Goal: Information Seeking & Learning: Check status

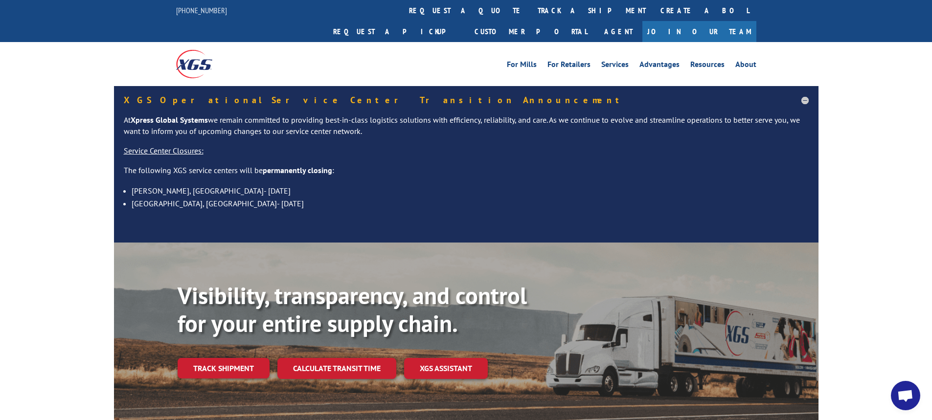
click at [530, 9] on link "track a shipment" at bounding box center [591, 10] width 123 height 21
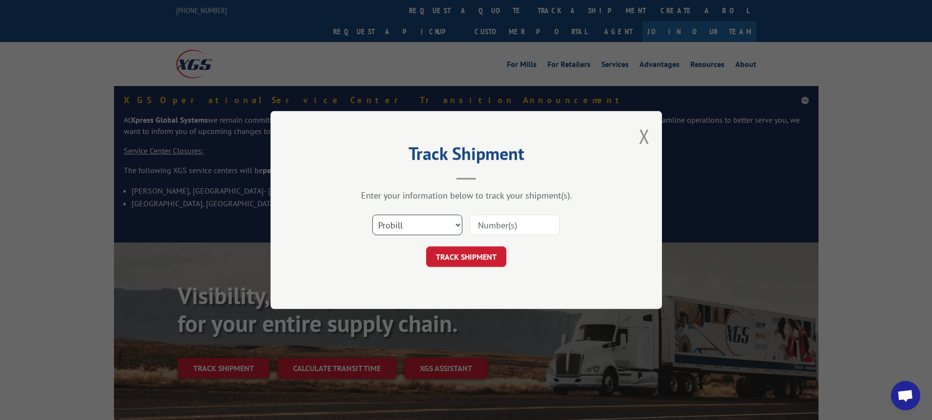
click at [458, 227] on select "Select category... Probill BOL PO" at bounding box center [417, 225] width 90 height 21
select select "bol"
click at [372, 215] on select "Select category... Probill BOL PO" at bounding box center [417, 225] width 90 height 21
click at [490, 226] on input at bounding box center [515, 225] width 90 height 21
type input "5992486"
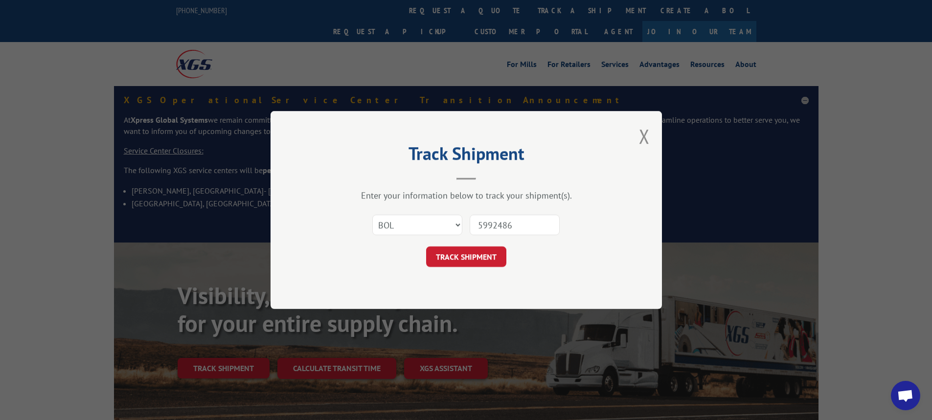
click button "TRACK SHIPMENT" at bounding box center [466, 257] width 80 height 21
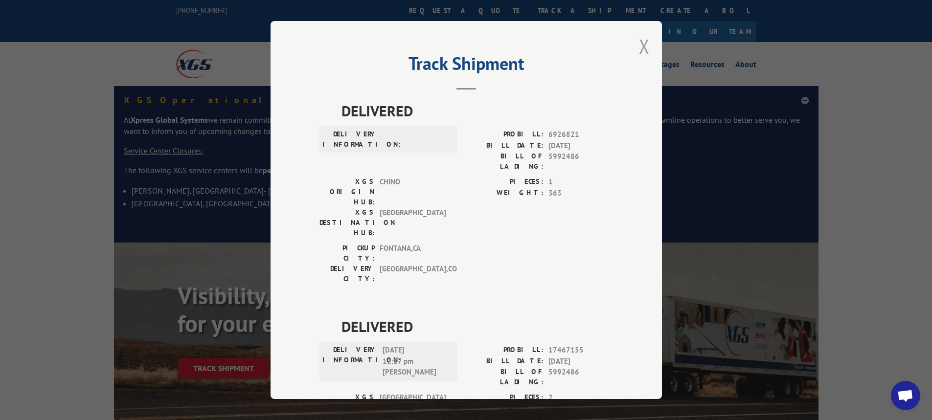
click at [645, 46] on button "Close modal" at bounding box center [644, 46] width 11 height 26
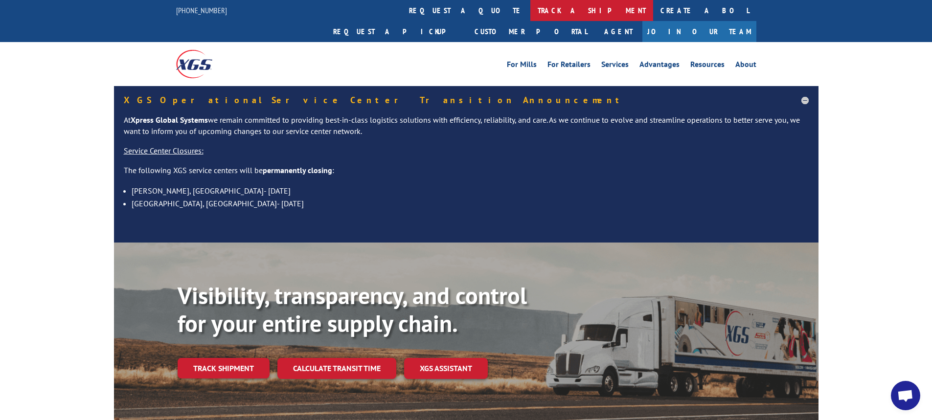
click at [530, 5] on link "track a shipment" at bounding box center [591, 10] width 123 height 21
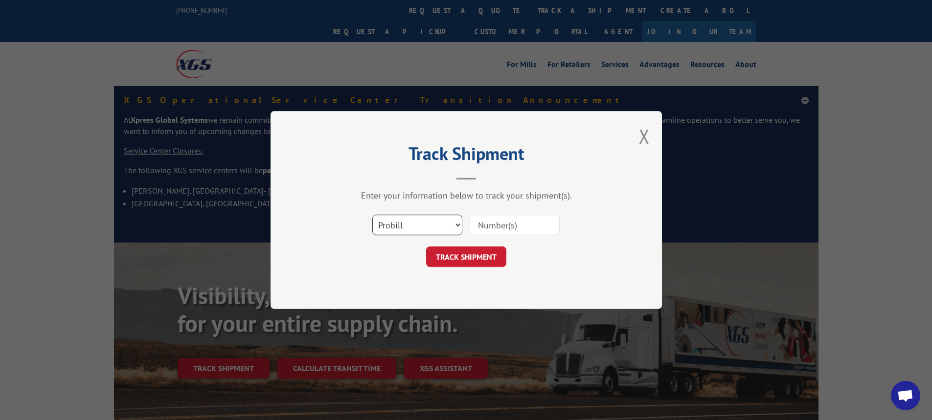
drag, startPoint x: 459, startPoint y: 224, endPoint x: 450, endPoint y: 234, distance: 13.9
click at [459, 224] on select "Select category... Probill BOL PO" at bounding box center [417, 225] width 90 height 21
select select "bol"
click at [372, 215] on select "Select category... Probill BOL PO" at bounding box center [417, 225] width 90 height 21
click at [458, 224] on select "Select category... Probill BOL PO" at bounding box center [417, 225] width 90 height 21
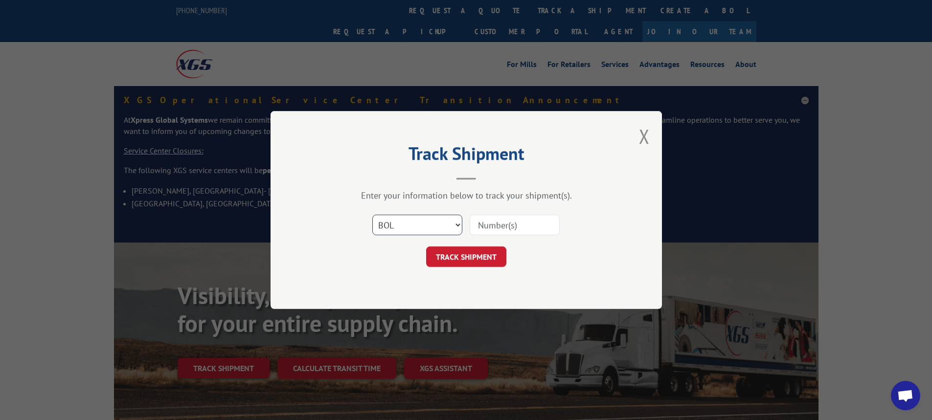
click at [372, 215] on select "Select category... Probill BOL PO" at bounding box center [417, 225] width 90 height 21
click at [494, 224] on input at bounding box center [515, 225] width 90 height 21
click at [491, 235] on input at bounding box center [515, 225] width 90 height 21
type input "6008525"
click button "TRACK SHIPMENT" at bounding box center [466, 257] width 80 height 21
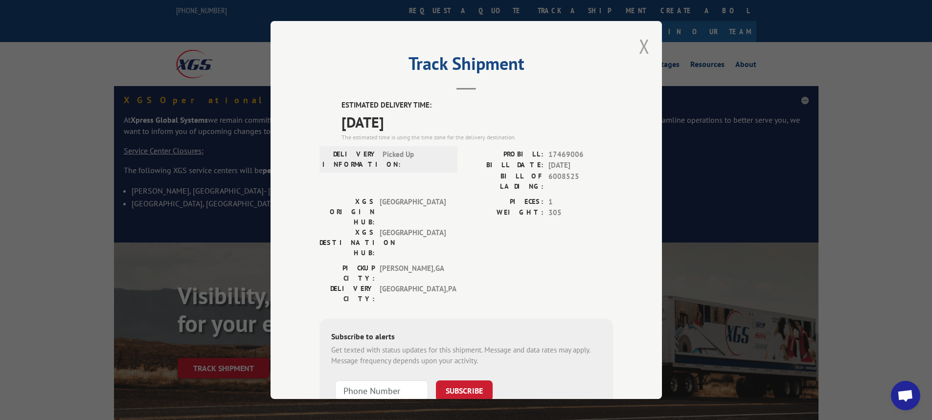
click at [643, 46] on button "Close modal" at bounding box center [644, 46] width 11 height 26
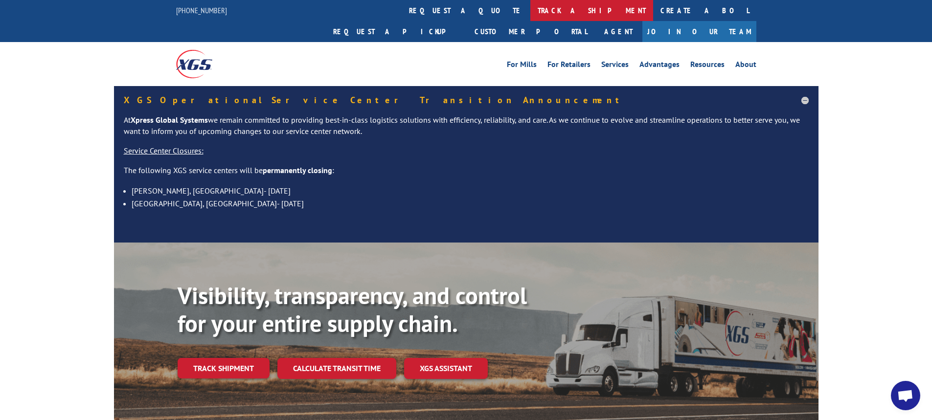
click at [530, 9] on link "track a shipment" at bounding box center [591, 10] width 123 height 21
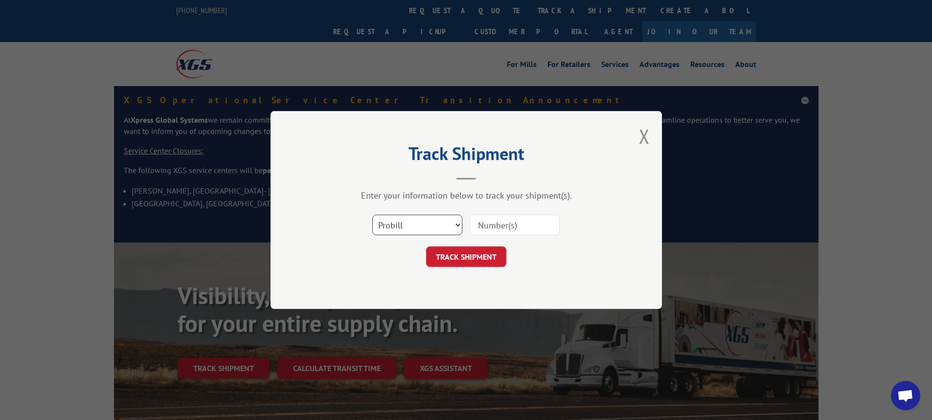
click at [458, 224] on select "Select category... Probill BOL PO" at bounding box center [417, 225] width 90 height 21
select select "bol"
click at [372, 215] on select "Select category... Probill BOL PO" at bounding box center [417, 225] width 90 height 21
click at [479, 227] on input at bounding box center [515, 225] width 90 height 21
type input "5996351"
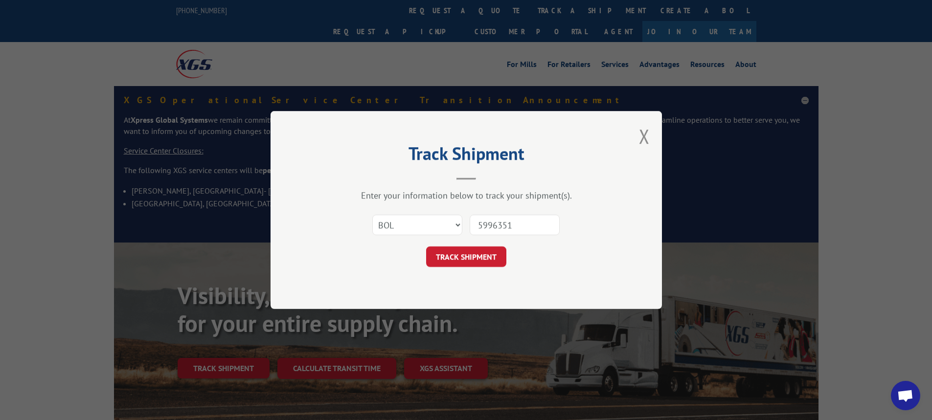
click button "TRACK SHIPMENT" at bounding box center [466, 257] width 80 height 21
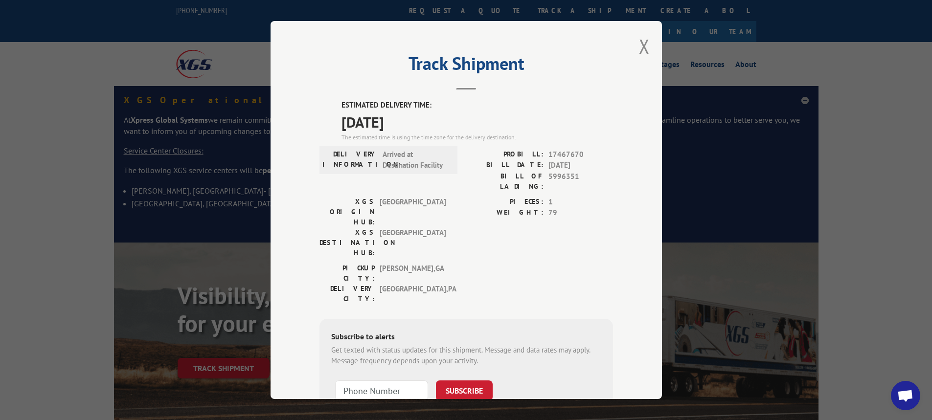
click at [646, 44] on div "Track Shipment ESTIMATED DELIVERY TIME: [DATE] The estimated time is using the …" at bounding box center [467, 210] width 392 height 378
click at [631, 49] on div "Track Shipment ESTIMATED DELIVERY TIME: [DATE] The estimated time is using the …" at bounding box center [467, 210] width 392 height 378
click at [651, 43] on div "Track Shipment ESTIMATED DELIVERY TIME: [DATE] The estimated time is using the …" at bounding box center [467, 210] width 392 height 378
click at [640, 48] on button "Close modal" at bounding box center [644, 46] width 11 height 26
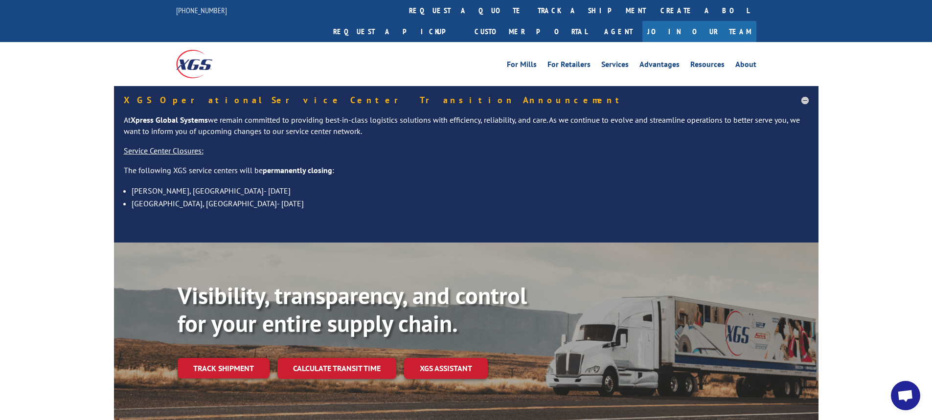
click at [530, 7] on link "track a shipment" at bounding box center [591, 10] width 123 height 21
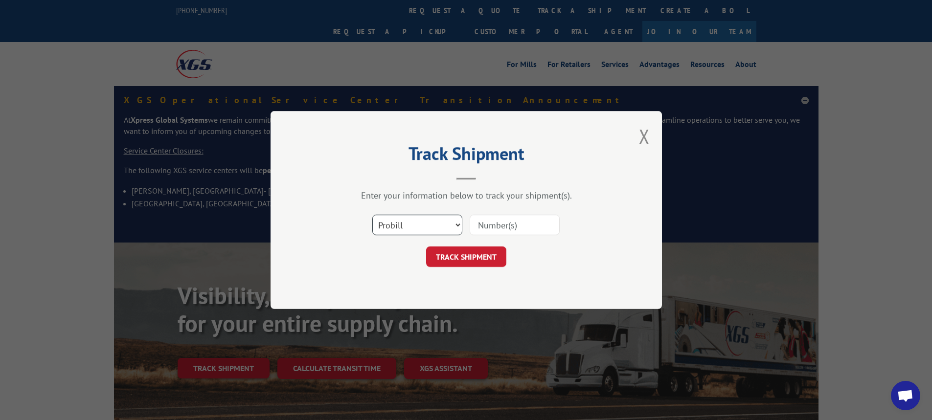
click at [458, 226] on select "Select category... Probill BOL PO" at bounding box center [417, 225] width 90 height 21
select select "bol"
click at [372, 215] on select "Select category... Probill BOL PO" at bounding box center [417, 225] width 90 height 21
click at [483, 225] on input at bounding box center [515, 225] width 90 height 21
type input "6000892"
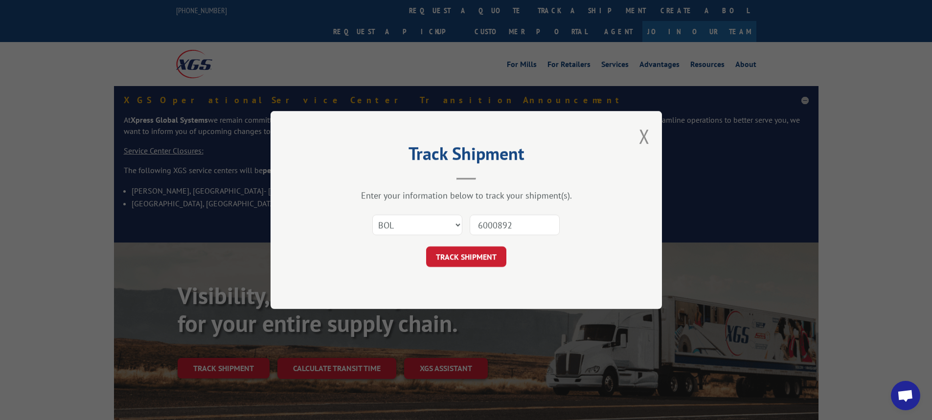
click button "TRACK SHIPMENT" at bounding box center [466, 257] width 80 height 21
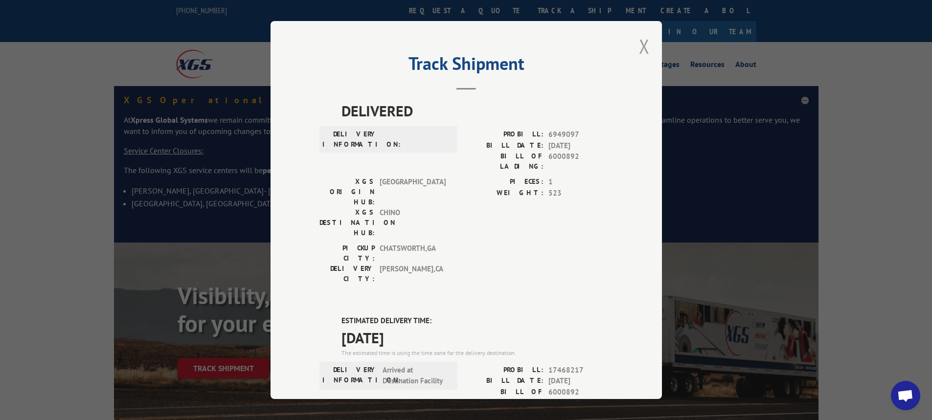
click at [642, 43] on button "Close modal" at bounding box center [644, 46] width 11 height 26
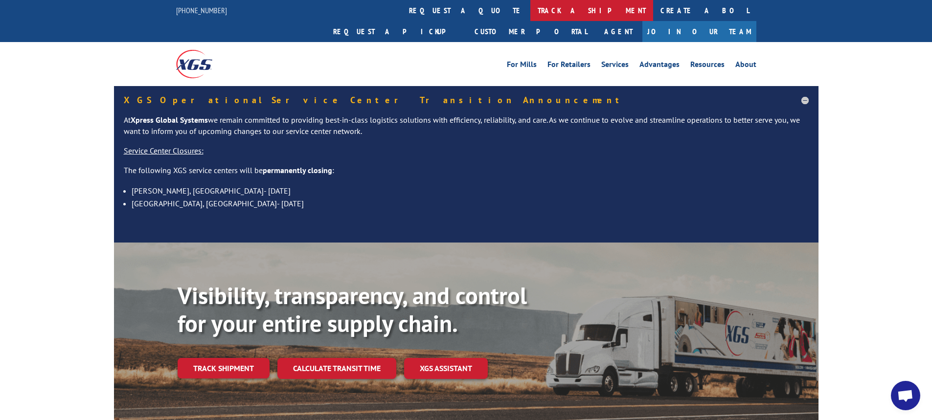
click at [530, 9] on link "track a shipment" at bounding box center [591, 10] width 123 height 21
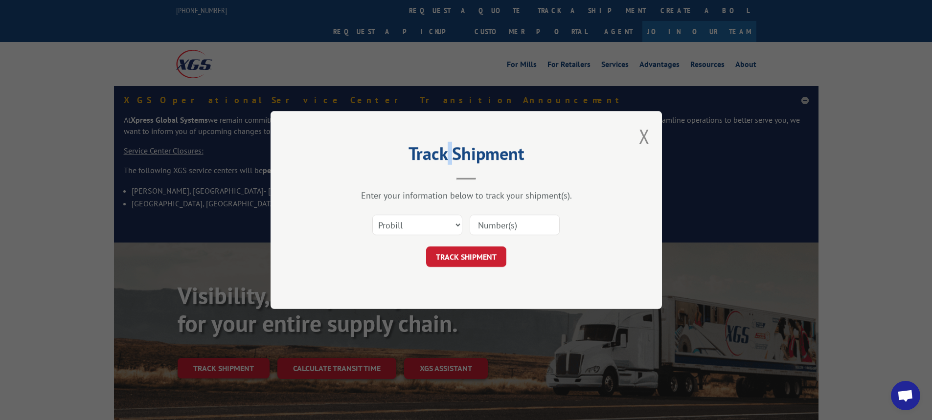
click at [444, 9] on div "Track Shipment Enter your information below to track your shipment(s). Select c…" at bounding box center [466, 210] width 932 height 420
click at [459, 228] on select "Select category... Probill BOL PO" at bounding box center [417, 225] width 90 height 21
select select "bol"
click at [372, 215] on select "Select category... Probill BOL PO" at bounding box center [417, 225] width 90 height 21
click at [490, 238] on div "Select category... Probill BOL PO" at bounding box center [467, 225] width 294 height 32
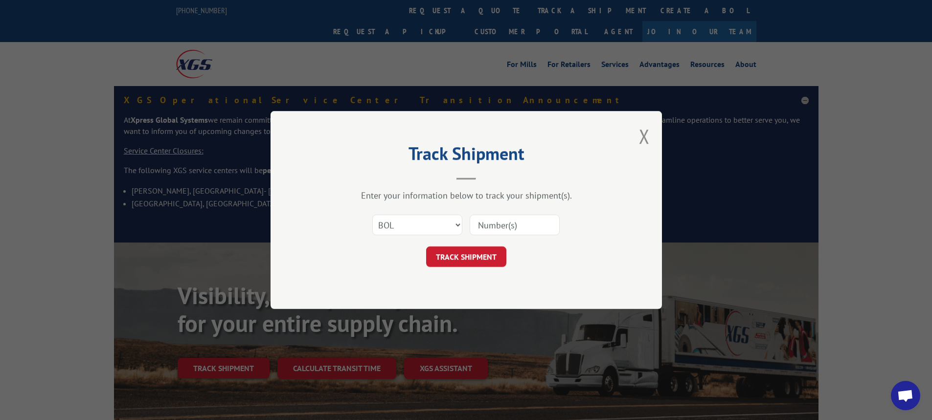
click at [493, 224] on input at bounding box center [515, 225] width 90 height 21
type input "5998115"
click button "TRACK SHIPMENT" at bounding box center [466, 257] width 80 height 21
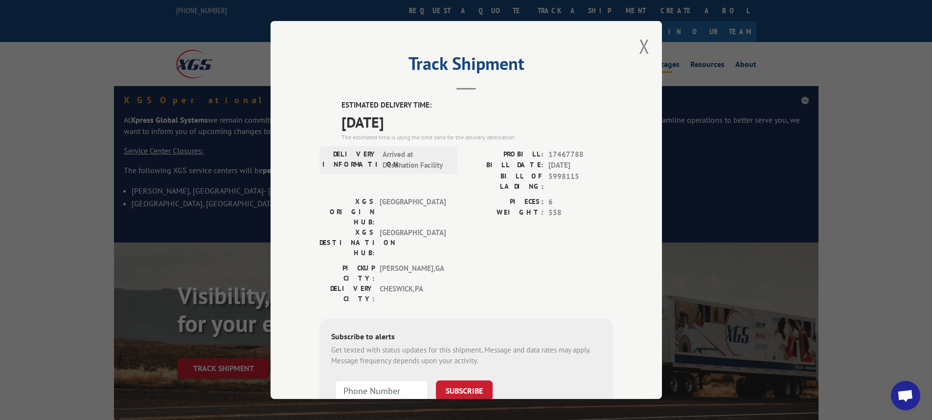
click at [639, 45] on button "Close modal" at bounding box center [644, 46] width 11 height 26
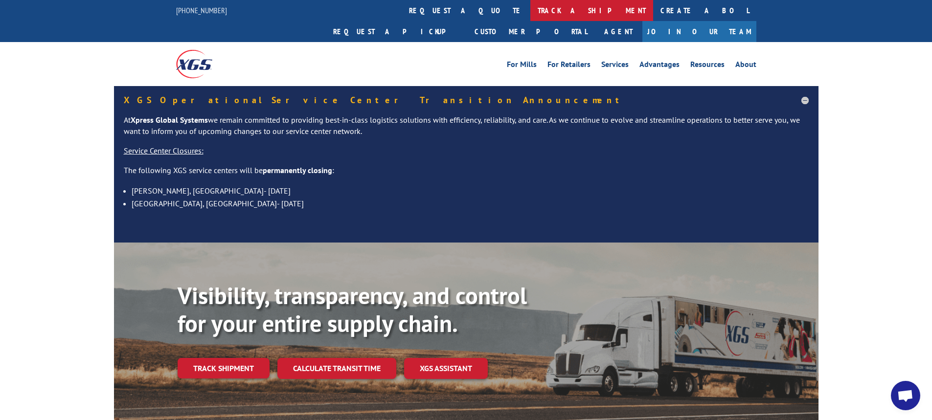
click at [530, 11] on link "track a shipment" at bounding box center [591, 10] width 123 height 21
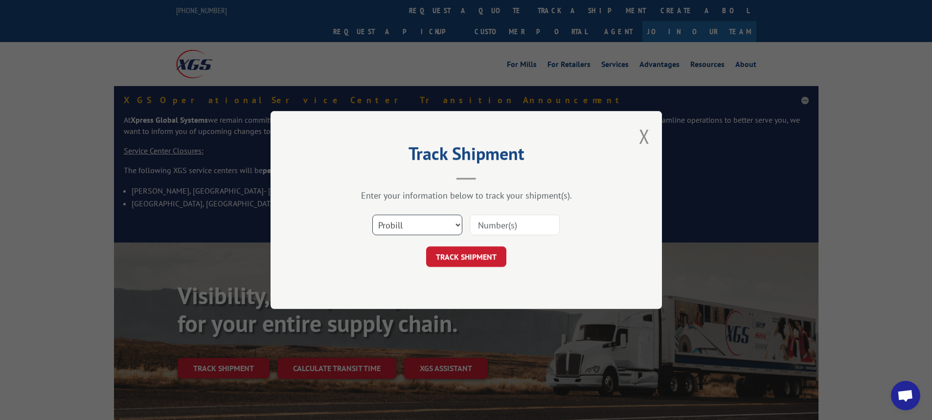
click at [459, 226] on select "Select category... Probill BOL PO" at bounding box center [417, 225] width 90 height 21
select select "bol"
click at [372, 215] on select "Select category... Probill BOL PO" at bounding box center [417, 225] width 90 height 21
click at [493, 225] on input at bounding box center [515, 225] width 90 height 21
type input "6000923"
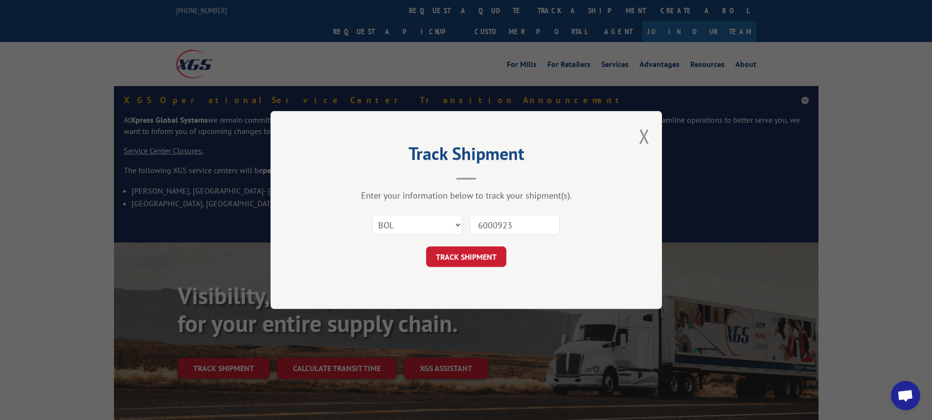
click button "TRACK SHIPMENT" at bounding box center [466, 257] width 80 height 21
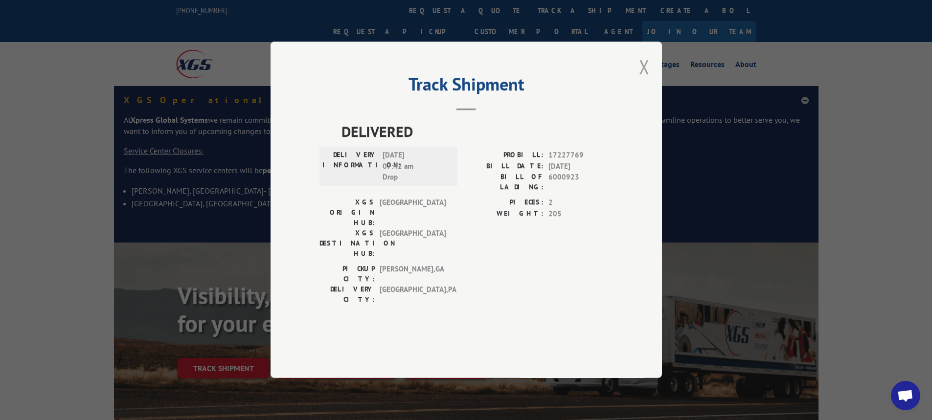
click at [642, 80] on button "Close modal" at bounding box center [644, 67] width 11 height 26
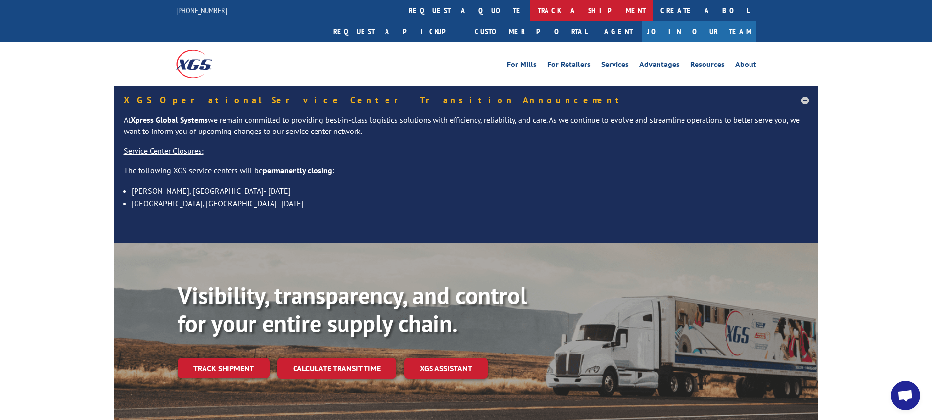
click at [530, 8] on link "track a shipment" at bounding box center [591, 10] width 123 height 21
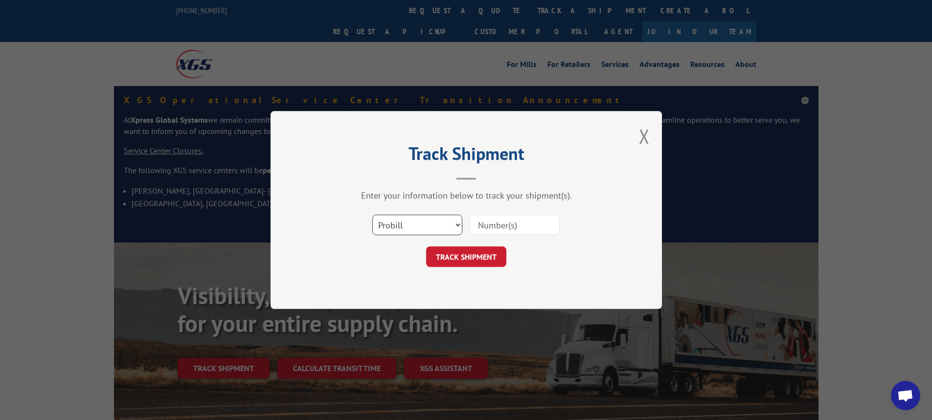
click at [458, 227] on select "Select category... Probill BOL PO" at bounding box center [417, 225] width 90 height 21
drag, startPoint x: 460, startPoint y: 225, endPoint x: 450, endPoint y: 235, distance: 13.8
click at [460, 225] on select "Select category... Probill BOL PO" at bounding box center [417, 225] width 90 height 21
select select "bol"
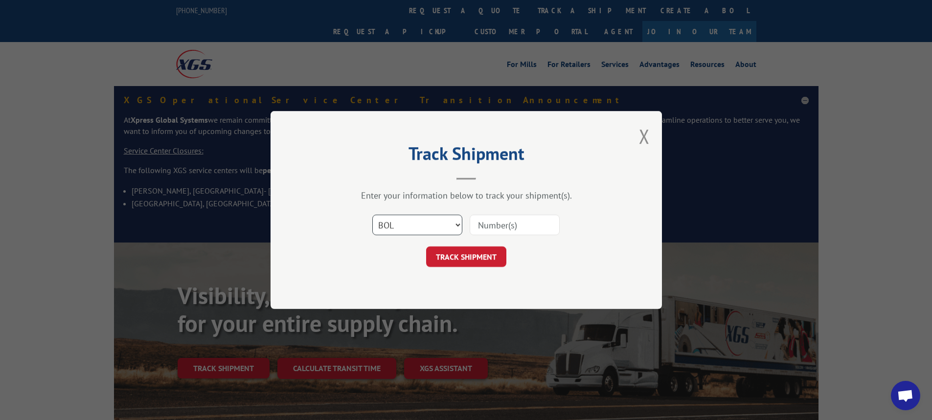
click at [372, 215] on select "Select category... Probill BOL PO" at bounding box center [417, 225] width 90 height 21
click at [490, 230] on input at bounding box center [515, 225] width 90 height 21
type input "5990736"
click button "TRACK SHIPMENT" at bounding box center [466, 257] width 80 height 21
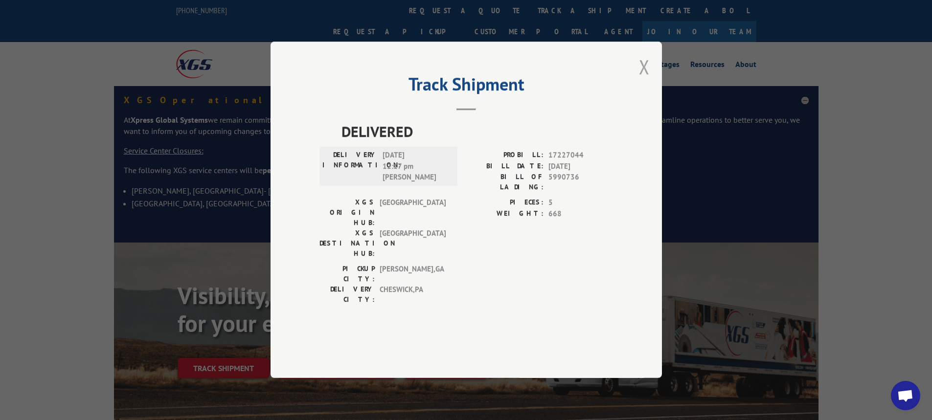
click at [646, 80] on button "Close modal" at bounding box center [644, 67] width 11 height 26
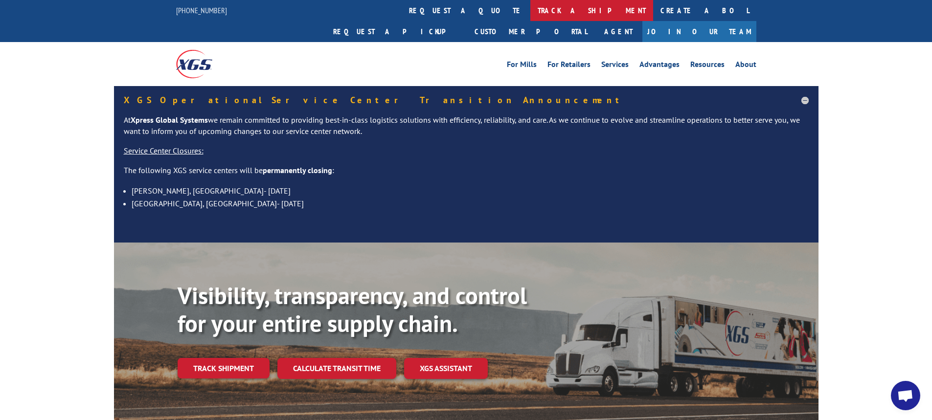
click at [530, 10] on link "track a shipment" at bounding box center [591, 10] width 123 height 21
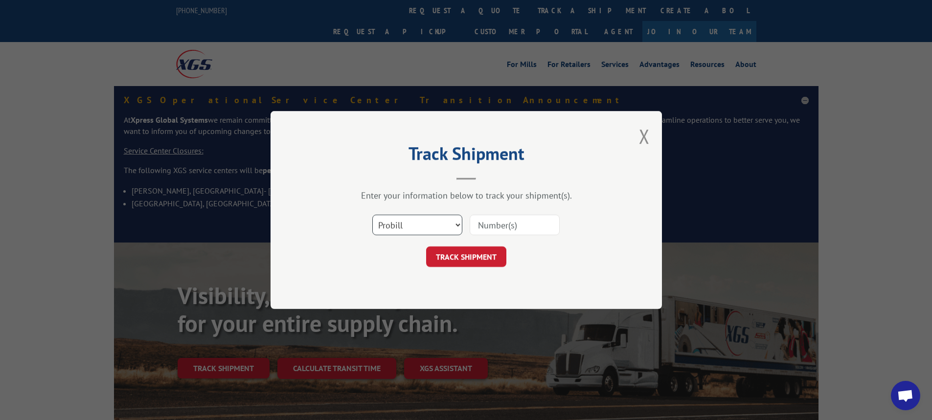
click at [456, 225] on select "Select category... Probill BOL PO" at bounding box center [417, 225] width 90 height 21
select select "bol"
click at [372, 215] on select "Select category... Probill BOL PO" at bounding box center [417, 225] width 90 height 21
click at [471, 224] on input at bounding box center [515, 225] width 90 height 21
type input "5998114"
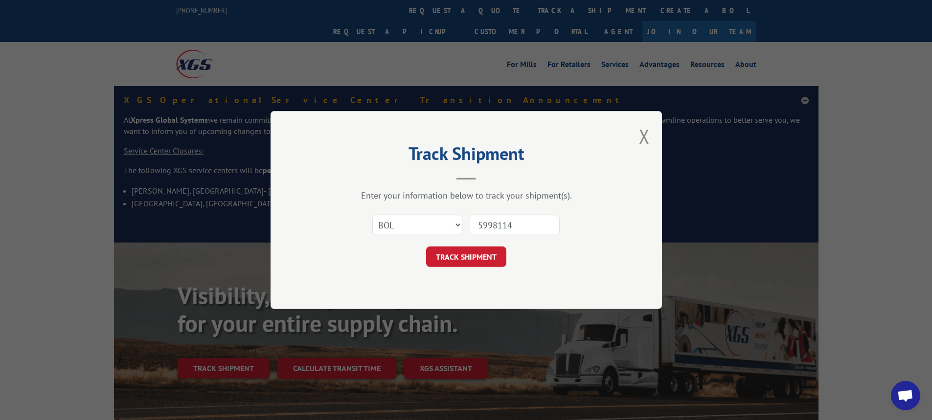
click button "TRACK SHIPMENT" at bounding box center [466, 257] width 80 height 21
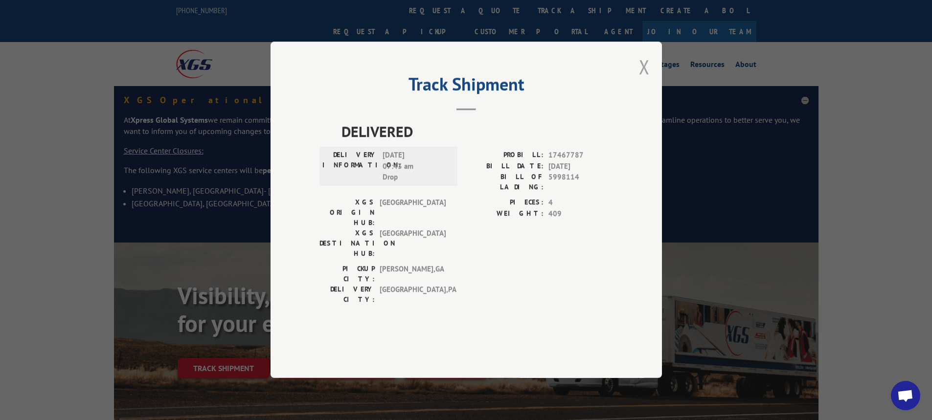
click at [641, 80] on button "Close modal" at bounding box center [644, 67] width 11 height 26
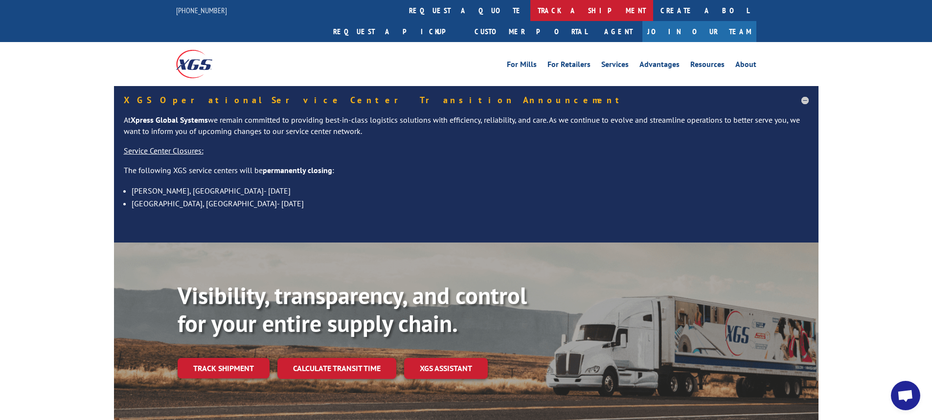
click at [530, 8] on link "track a shipment" at bounding box center [591, 10] width 123 height 21
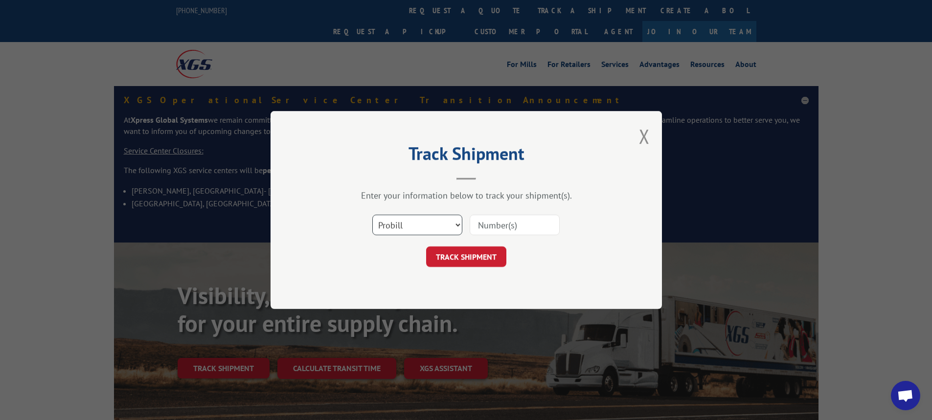
click at [454, 228] on select "Select category... Probill BOL PO" at bounding box center [417, 225] width 90 height 21
select select "bol"
click at [372, 215] on select "Select category... Probill BOL PO" at bounding box center [417, 225] width 90 height 21
drag, startPoint x: 500, startPoint y: 218, endPoint x: 500, endPoint y: 224, distance: 5.9
click at [500, 224] on input at bounding box center [515, 225] width 90 height 21
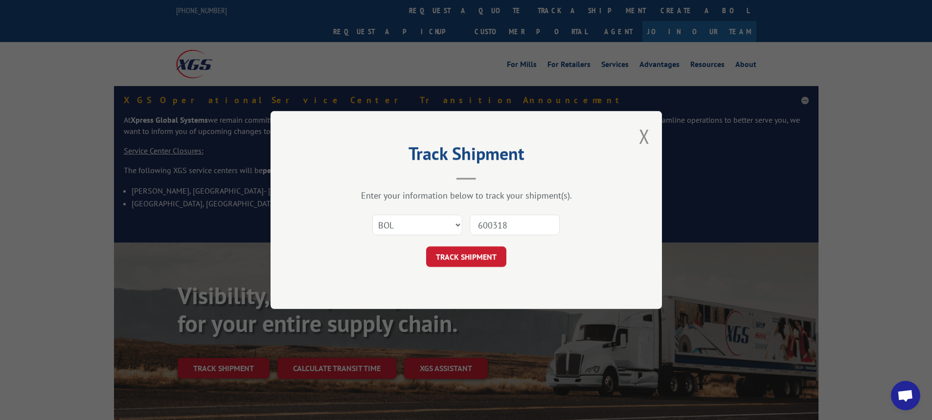
type input "6003189"
click button "TRACK SHIPMENT" at bounding box center [466, 257] width 80 height 21
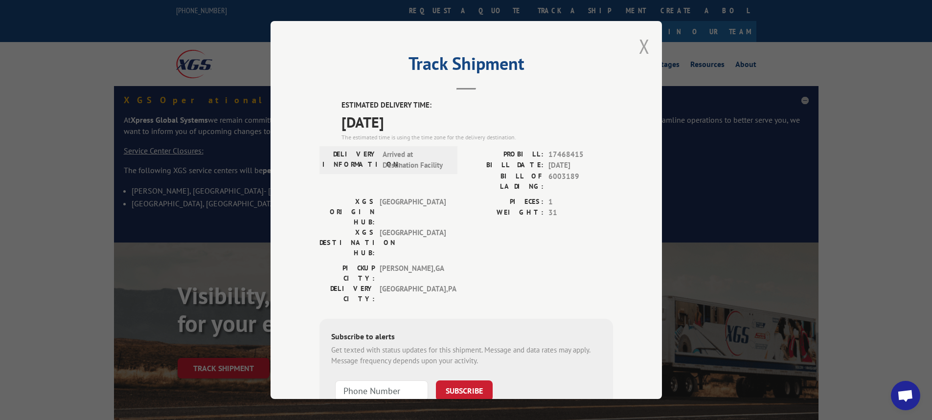
click at [643, 46] on button "Close modal" at bounding box center [644, 46] width 11 height 26
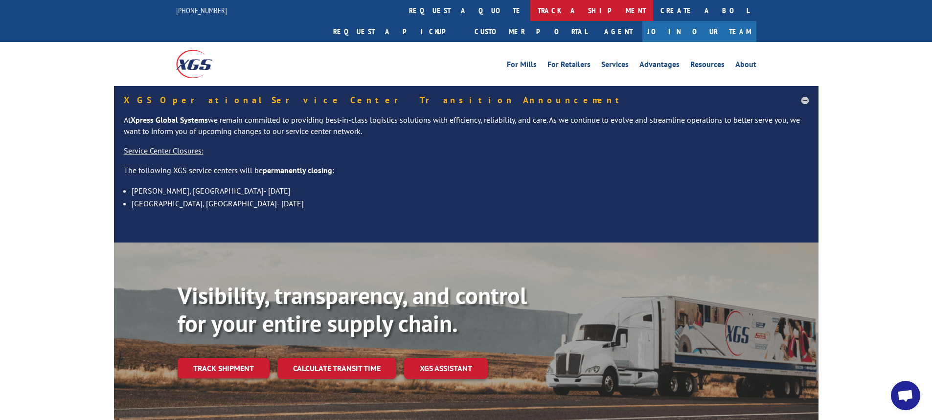
click at [530, 9] on link "track a shipment" at bounding box center [591, 10] width 123 height 21
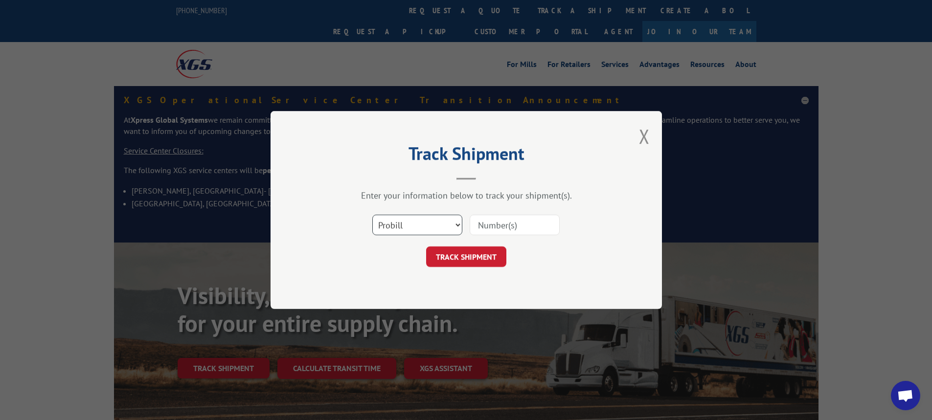
click at [457, 225] on select "Select category... Probill BOL PO" at bounding box center [417, 225] width 90 height 21
select select "bol"
click at [372, 215] on select "Select category... Probill BOL PO" at bounding box center [417, 225] width 90 height 21
click at [484, 223] on input at bounding box center [515, 225] width 90 height 21
type input "6004366"
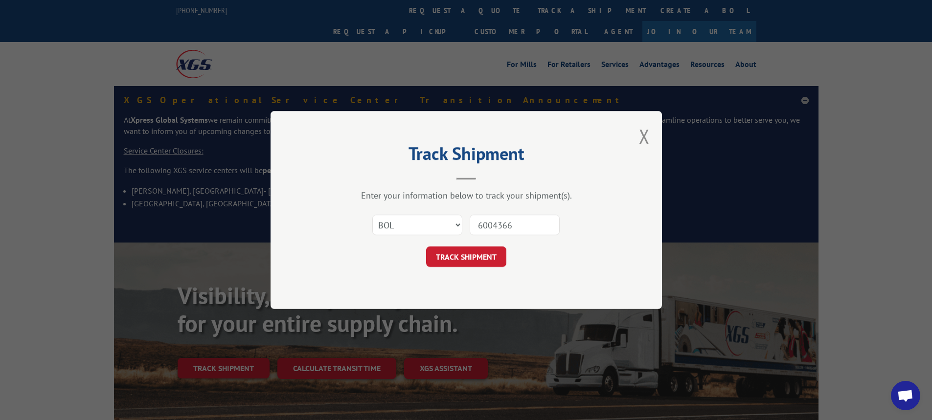
click button "TRACK SHIPMENT" at bounding box center [466, 257] width 80 height 21
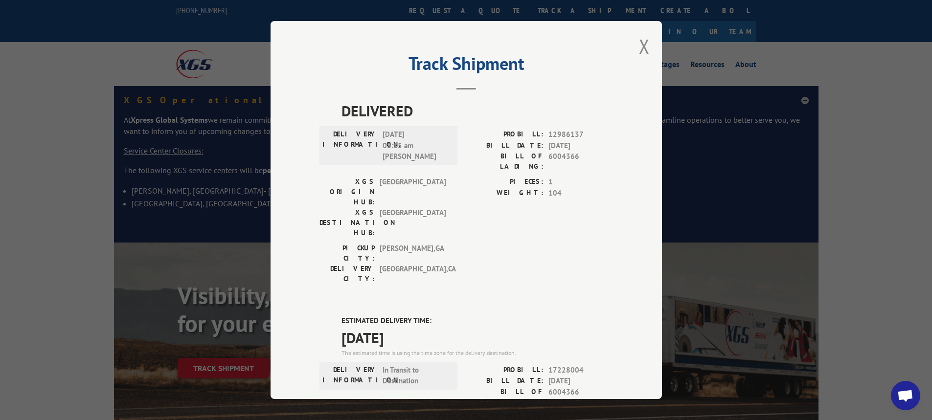
click at [627, 49] on div "Track Shipment DELIVERED DELIVERY INFORMATION: [DATE] 08:15 am [PERSON_NAME]: 1…" at bounding box center [467, 210] width 392 height 378
click at [639, 43] on button "Close modal" at bounding box center [644, 46] width 11 height 26
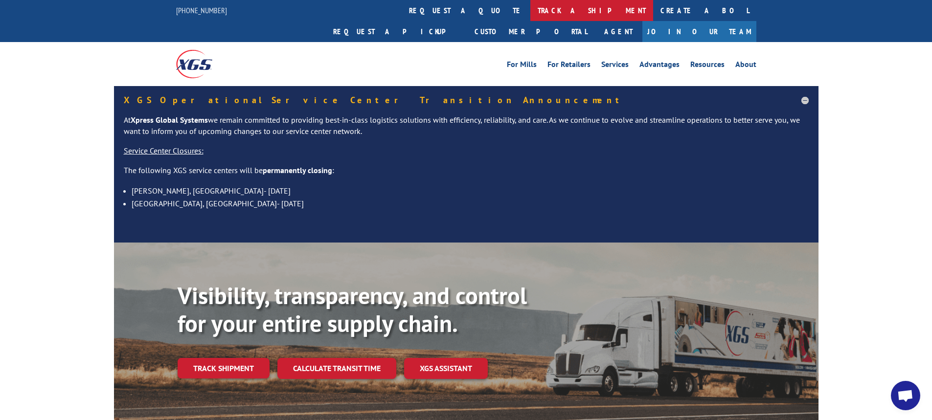
click at [530, 14] on link "track a shipment" at bounding box center [591, 10] width 123 height 21
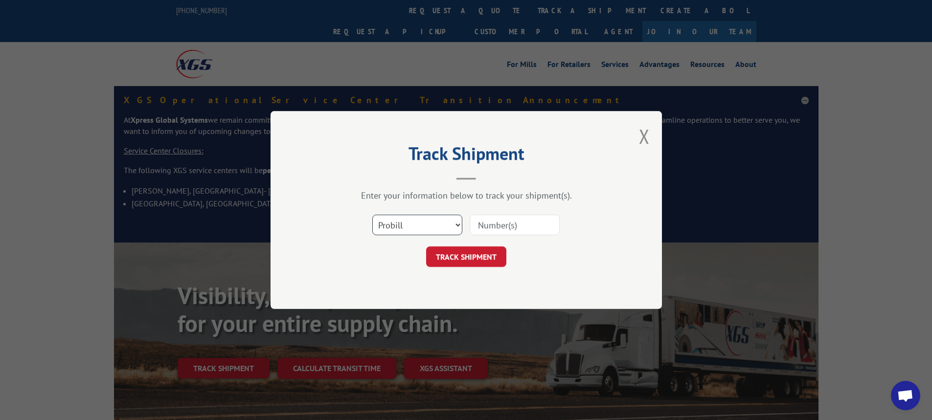
click at [461, 230] on select "Select category... Probill BOL PO" at bounding box center [417, 225] width 90 height 21
select select "bol"
click at [372, 215] on select "Select category... Probill BOL PO" at bounding box center [417, 225] width 90 height 21
click at [483, 219] on input at bounding box center [515, 225] width 90 height 21
type input "6003997"
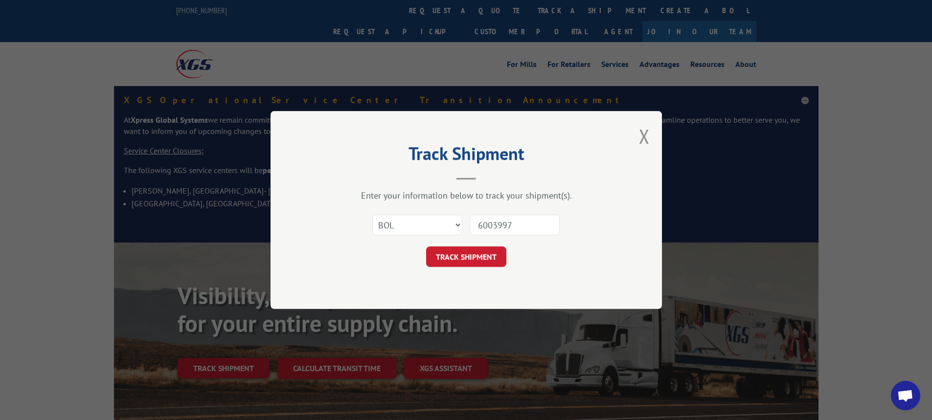
click button "TRACK SHIPMENT" at bounding box center [466, 257] width 80 height 21
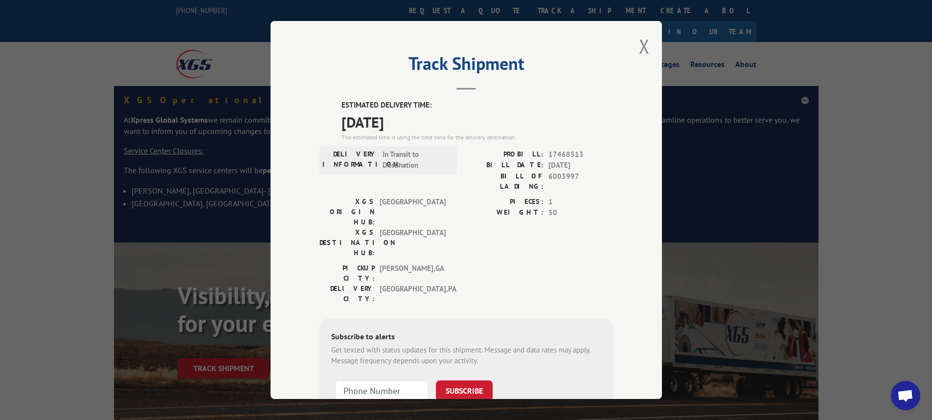
click at [635, 51] on div "Track Shipment ESTIMATED DELIVERY TIME: [DATE] The estimated time is using the …" at bounding box center [467, 210] width 392 height 378
click at [645, 50] on button "Close modal" at bounding box center [644, 46] width 11 height 26
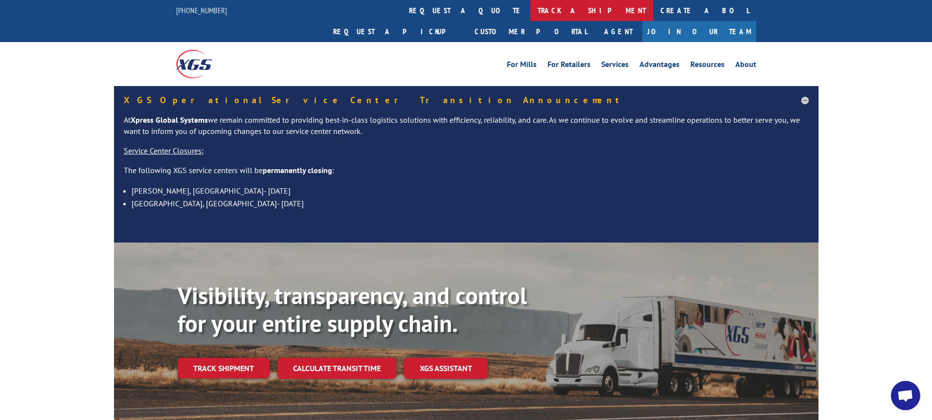
click at [530, 9] on link "track a shipment" at bounding box center [591, 10] width 123 height 21
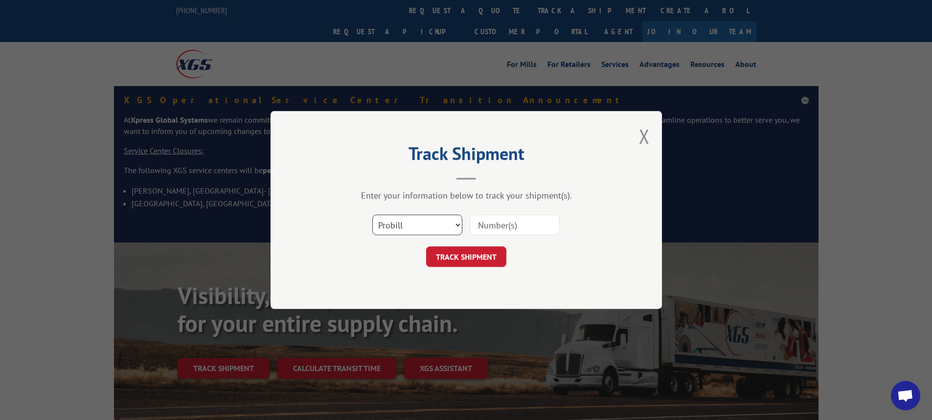
click at [456, 226] on select "Select category... Probill BOL PO" at bounding box center [417, 225] width 90 height 21
click at [372, 215] on select "Select category... Probill BOL PO" at bounding box center [417, 225] width 90 height 21
click at [496, 221] on input at bounding box center [515, 225] width 90 height 21
click at [457, 225] on select "Select category... Probill BOL PO" at bounding box center [417, 225] width 90 height 21
select select "bol"
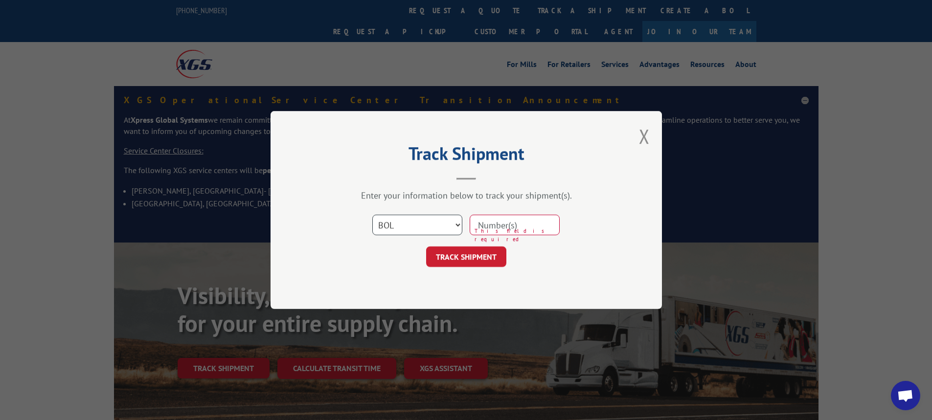
click at [372, 215] on select "Select category... Probill BOL PO" at bounding box center [417, 225] width 90 height 21
click at [485, 224] on input at bounding box center [515, 225] width 90 height 21
type input "6002470"
click button "TRACK SHIPMENT" at bounding box center [466, 257] width 80 height 21
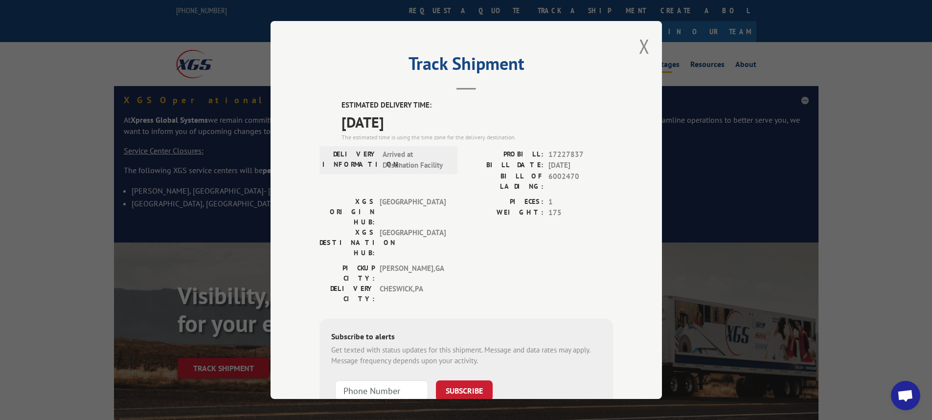
click at [640, 46] on button "Close modal" at bounding box center [644, 46] width 11 height 26
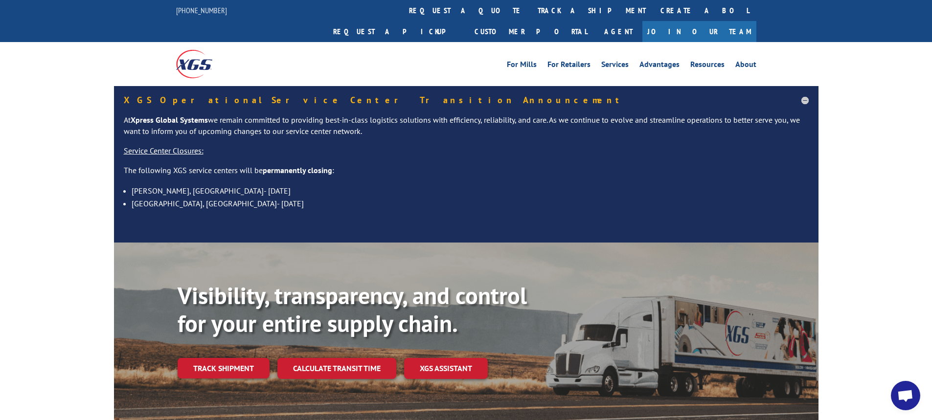
click at [530, 15] on link "track a shipment" at bounding box center [591, 10] width 123 height 21
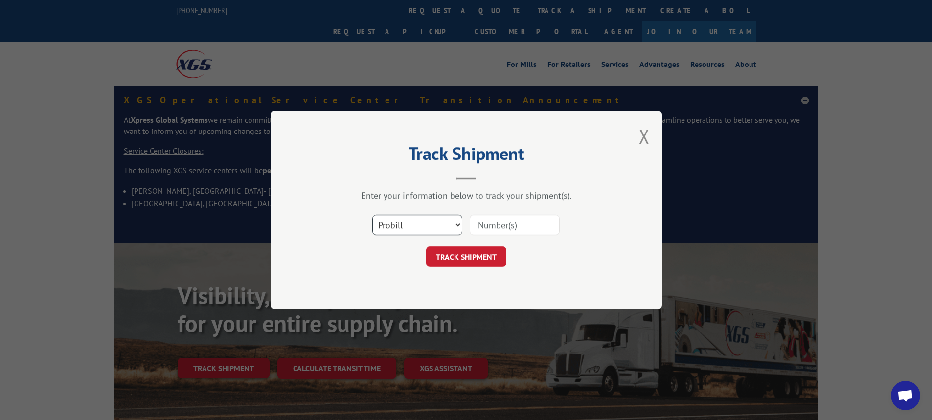
click at [460, 225] on select "Select category... Probill BOL PO" at bounding box center [417, 225] width 90 height 21
select select "bol"
click at [372, 215] on select "Select category... Probill BOL PO" at bounding box center [417, 225] width 90 height 21
click at [482, 222] on input at bounding box center [515, 225] width 90 height 21
type input "6000924"
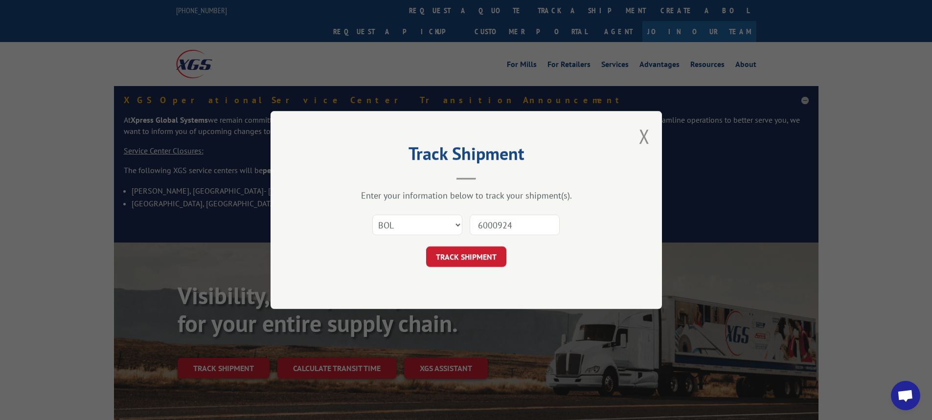
click button "TRACK SHIPMENT" at bounding box center [466, 257] width 80 height 21
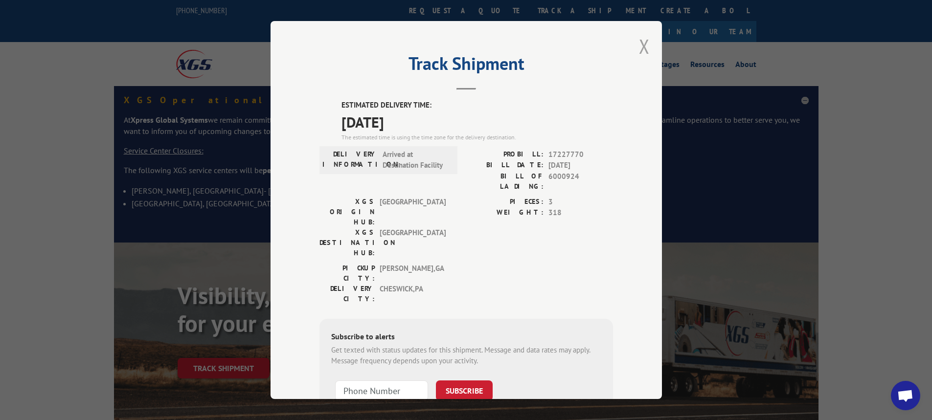
click at [644, 46] on button "Close modal" at bounding box center [644, 46] width 11 height 26
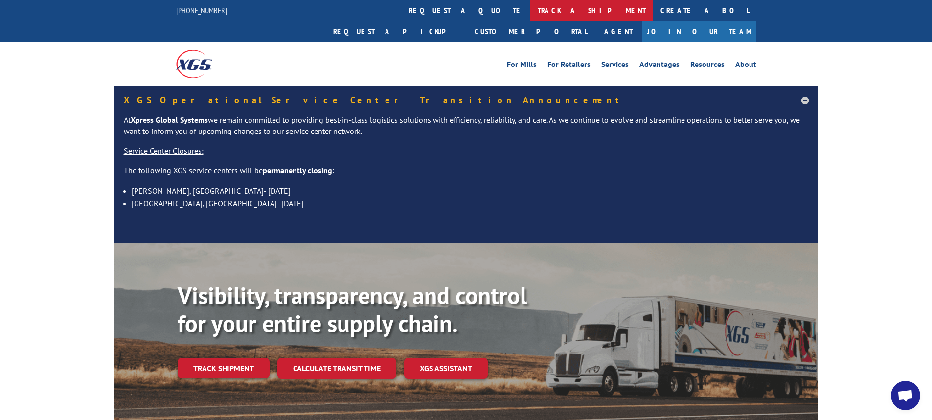
click at [530, 7] on link "track a shipment" at bounding box center [591, 10] width 123 height 21
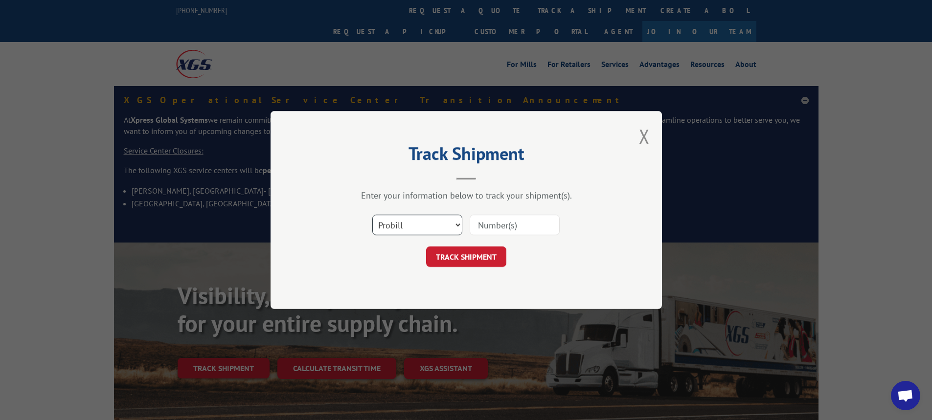
click at [457, 224] on select "Select category... Probill BOL PO" at bounding box center [417, 225] width 90 height 21
select select "bol"
click at [372, 215] on select "Select category... Probill BOL PO" at bounding box center [417, 225] width 90 height 21
click at [494, 229] on input at bounding box center [515, 225] width 90 height 21
type input "6001215"
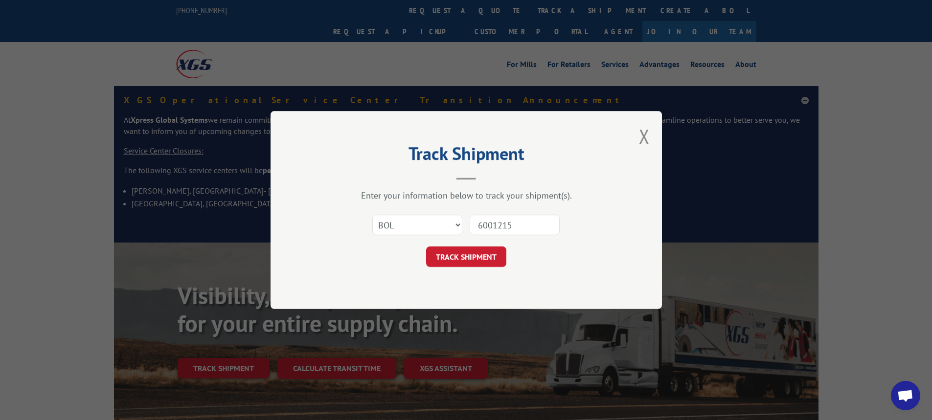
click button "TRACK SHIPMENT" at bounding box center [466, 257] width 80 height 21
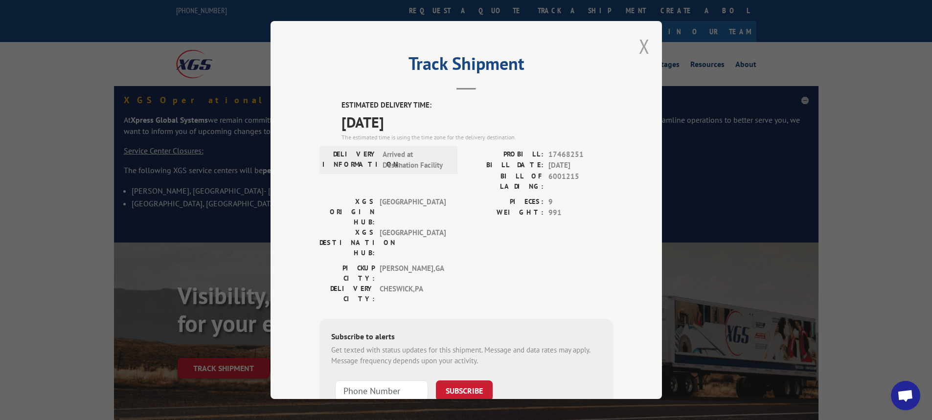
click at [643, 46] on button "Close modal" at bounding box center [644, 46] width 11 height 26
